Goal: Contribute content: Add original content to the website for others to see

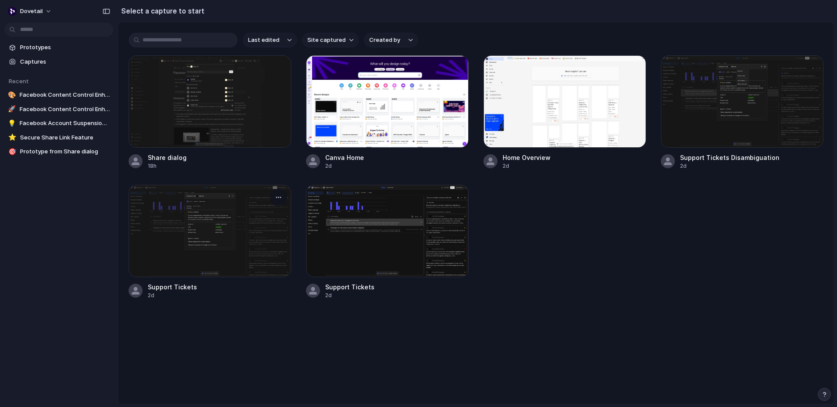
click at [239, 236] on div at bounding box center [210, 231] width 163 height 92
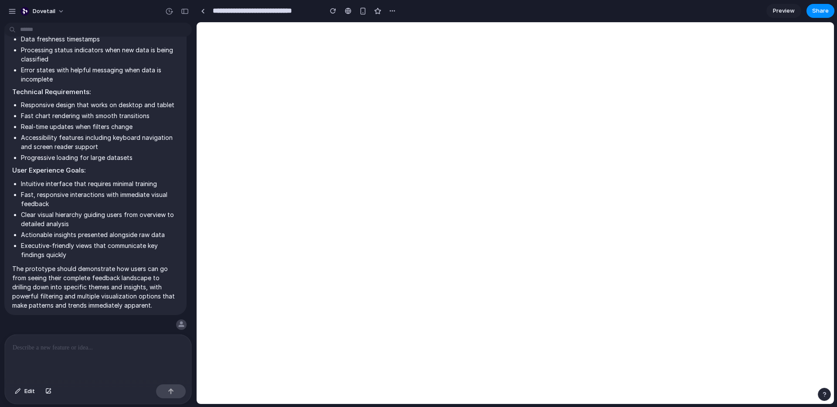
type input "**********"
